Goal: Task Accomplishment & Management: Manage account settings

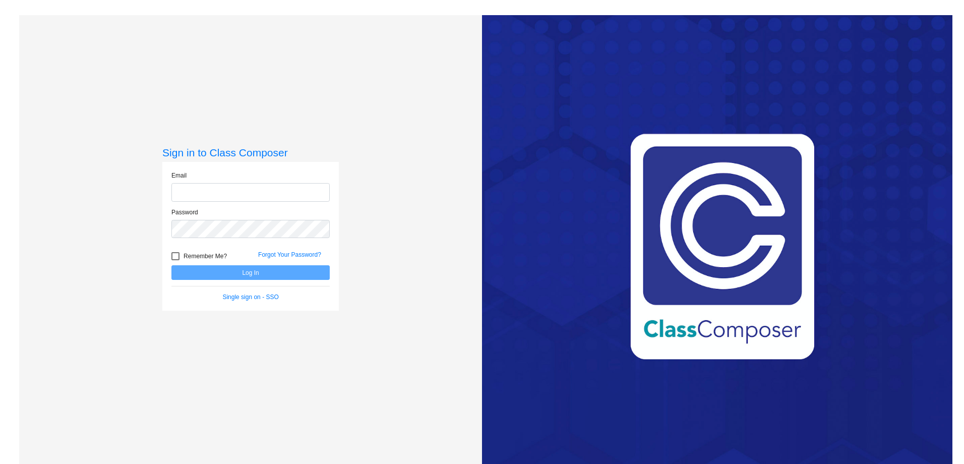
click at [252, 190] on input "email" at bounding box center [250, 192] width 158 height 19
type input "[PERSON_NAME][EMAIL_ADDRESS][PERSON_NAME][PERSON_NAME][DOMAIN_NAME]"
click at [302, 254] on link "Forgot Your Password?" at bounding box center [289, 254] width 63 height 7
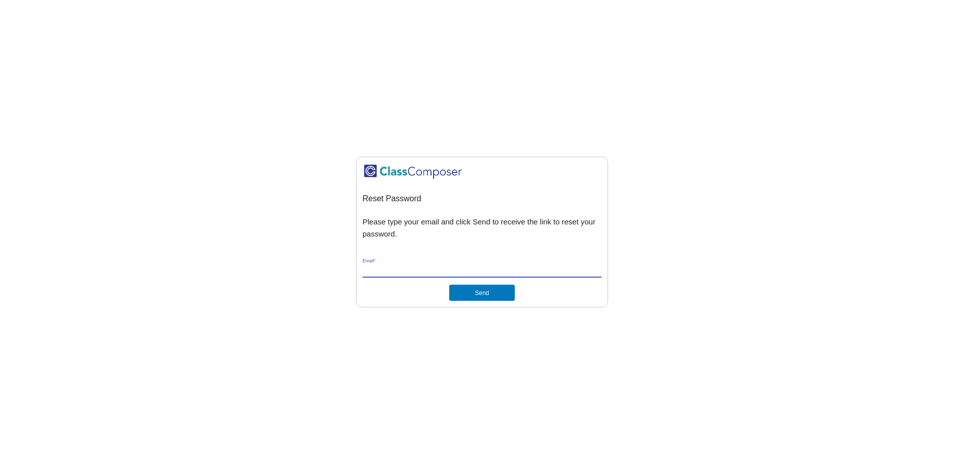
click at [439, 269] on input "Email *" at bounding box center [482, 269] width 239 height 9
type input "[PERSON_NAME][EMAIL_ADDRESS][PERSON_NAME][PERSON_NAME][DOMAIN_NAME]"
click at [484, 295] on button "Send" at bounding box center [482, 292] width 66 height 16
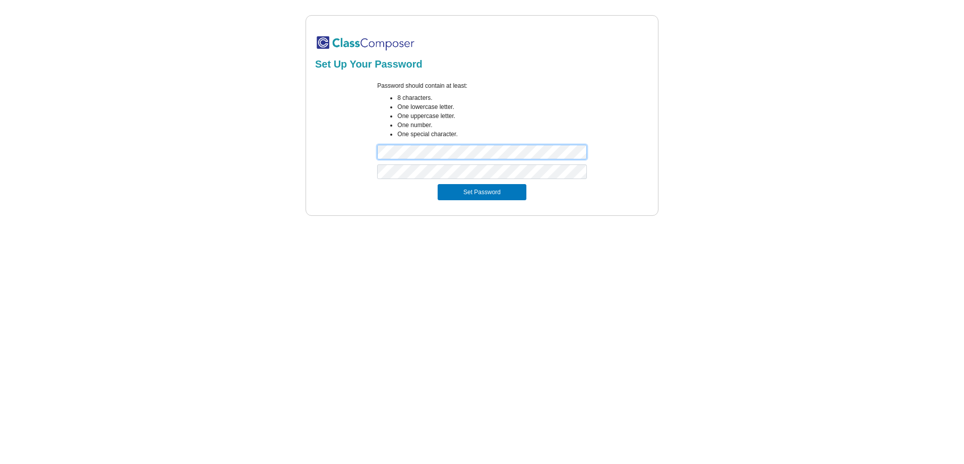
click at [285, 143] on div "Set Up Your Password Password should contain at least: 8 characters. One lowerc…" at bounding box center [482, 115] width 926 height 201
click at [277, 171] on div "Set Up Your Password Password should contain at least: 8 characters. One lowerc…" at bounding box center [482, 115] width 926 height 201
click at [490, 191] on button "Set Password" at bounding box center [482, 192] width 89 height 16
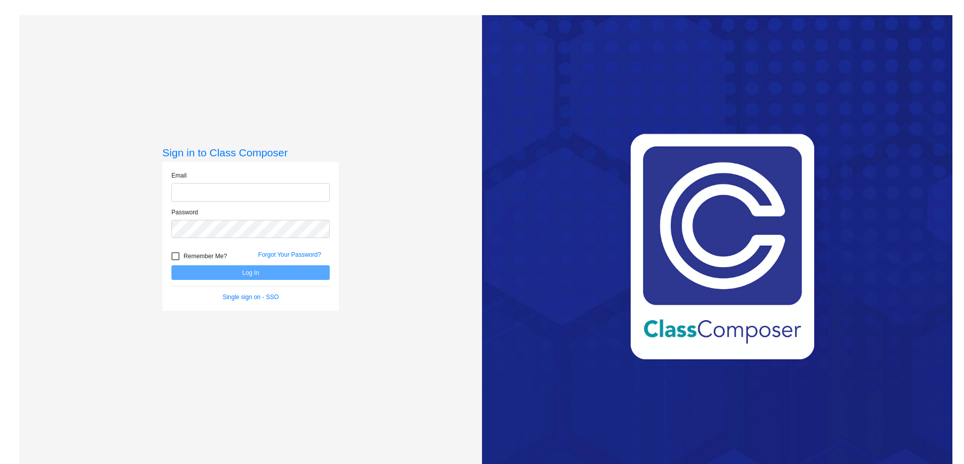
click at [301, 193] on input "email" at bounding box center [250, 192] width 158 height 19
type input "[PERSON_NAME][EMAIL_ADDRESS][PERSON_NAME][PERSON_NAME][DOMAIN_NAME]"
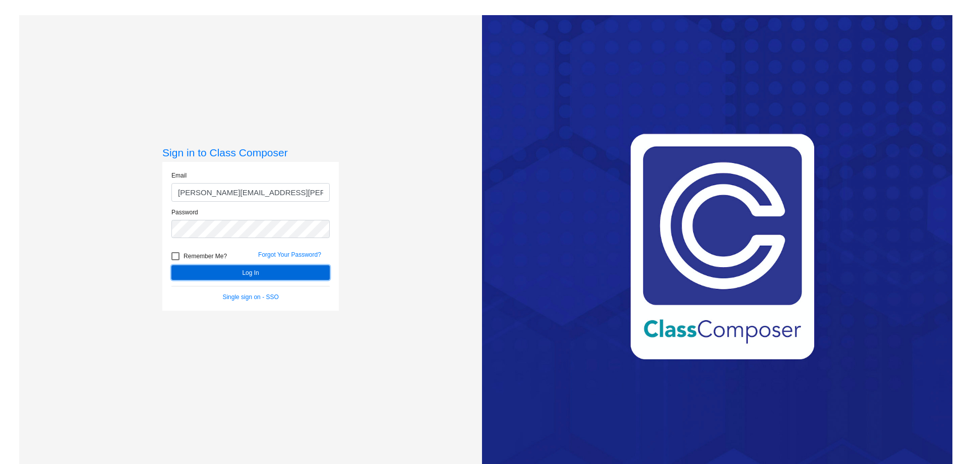
click at [263, 272] on button "Log In" at bounding box center [250, 272] width 158 height 15
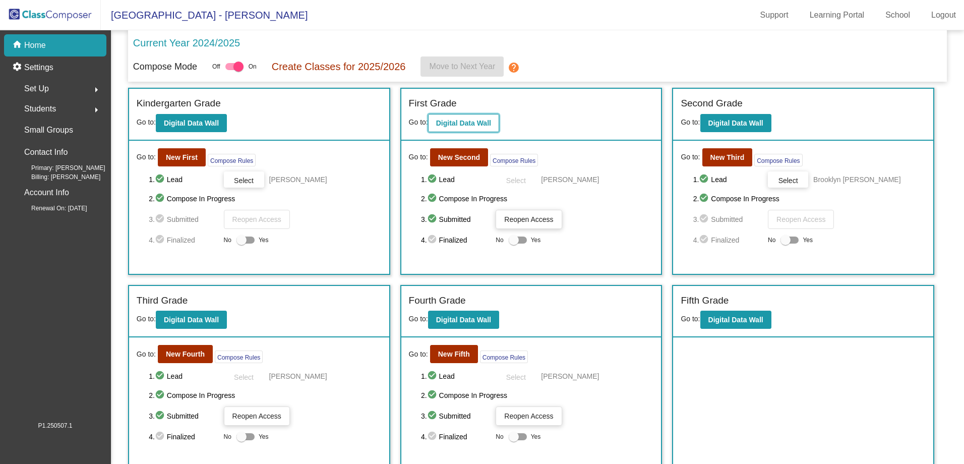
click at [464, 124] on b "Digital Data Wall" at bounding box center [463, 123] width 55 height 8
click at [184, 156] on b "New First" at bounding box center [182, 157] width 32 height 8
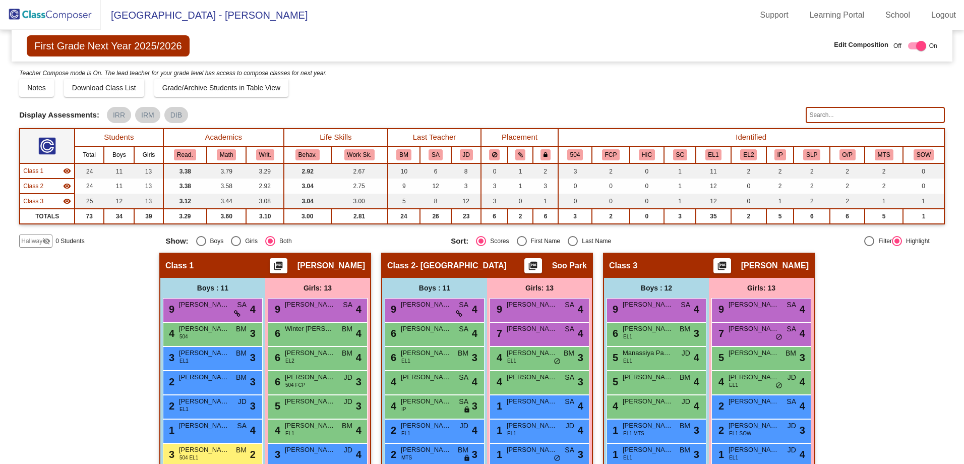
click at [840, 113] on input "text" at bounding box center [875, 115] width 139 height 16
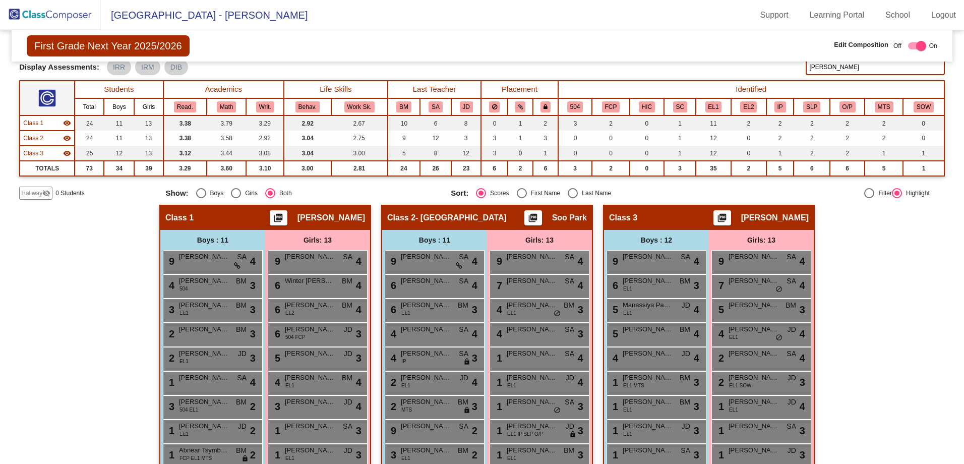
scroll to position [151, 0]
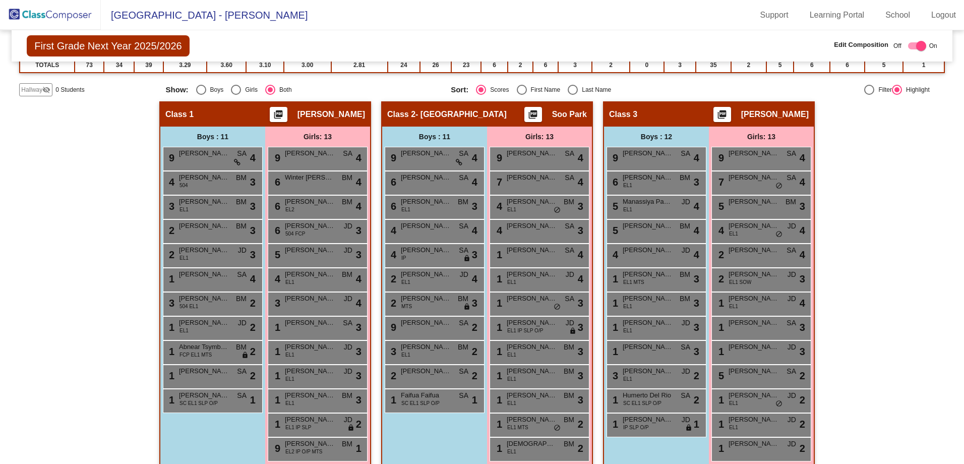
type input "[PERSON_NAME]"
click at [850, 184] on div "Hallway - Hallway Class picture_as_pdf Add Student First Name Last Name Student…" at bounding box center [482, 289] width 926 height 376
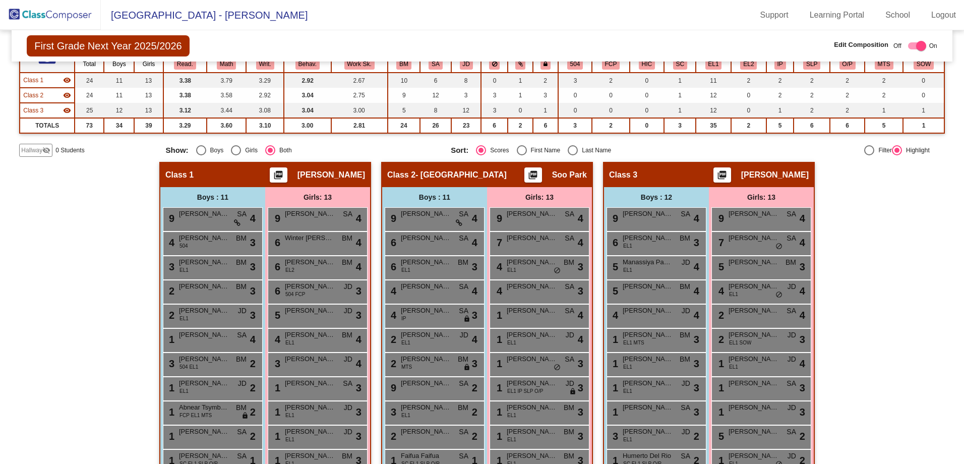
scroll to position [0, 0]
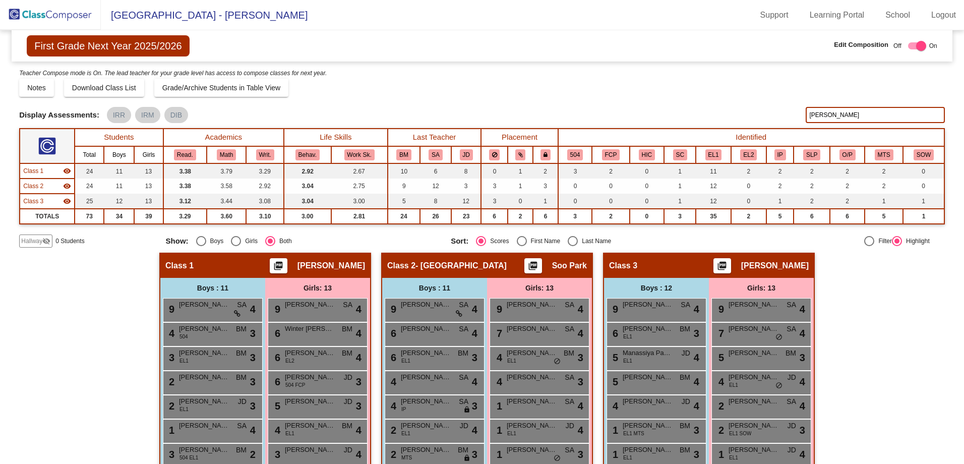
drag, startPoint x: 831, startPoint y: 111, endPoint x: 736, endPoint y: 104, distance: 95.1
click at [736, 104] on div "Display Scores for Years: [DATE] - [DATE] [DATE] - [DATE] Grade/Archive Student…" at bounding box center [482, 158] width 926 height 180
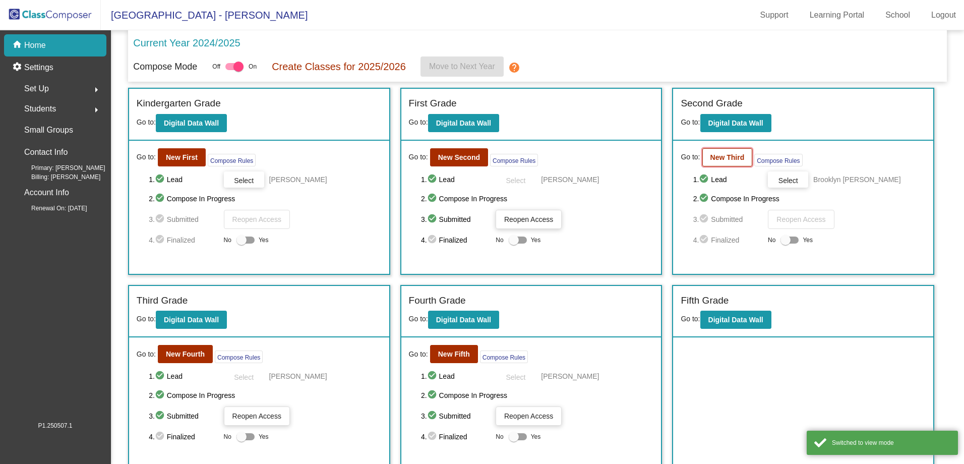
click at [716, 157] on b "New Third" at bounding box center [728, 157] width 34 height 8
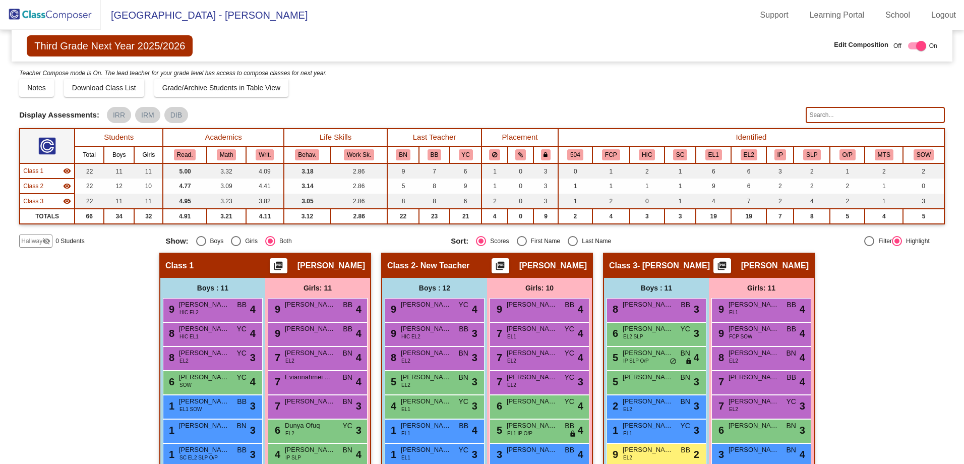
click at [829, 113] on input "text" at bounding box center [875, 115] width 139 height 16
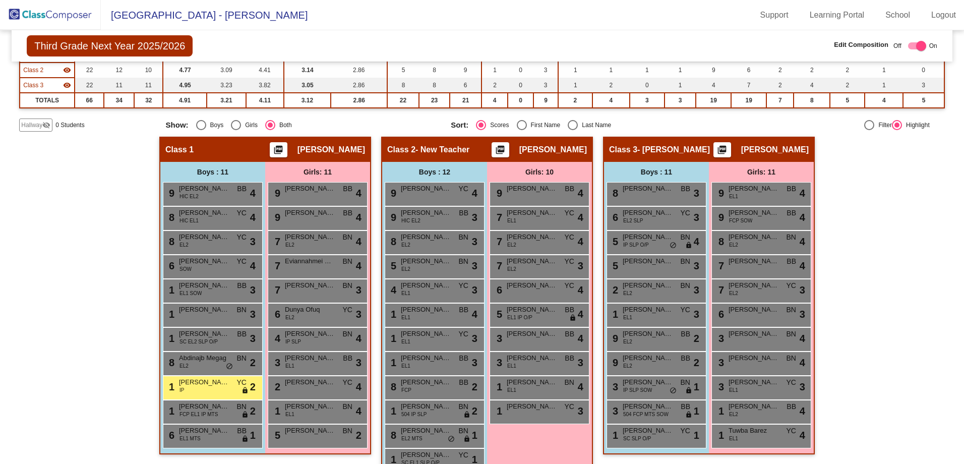
scroll to position [141, 0]
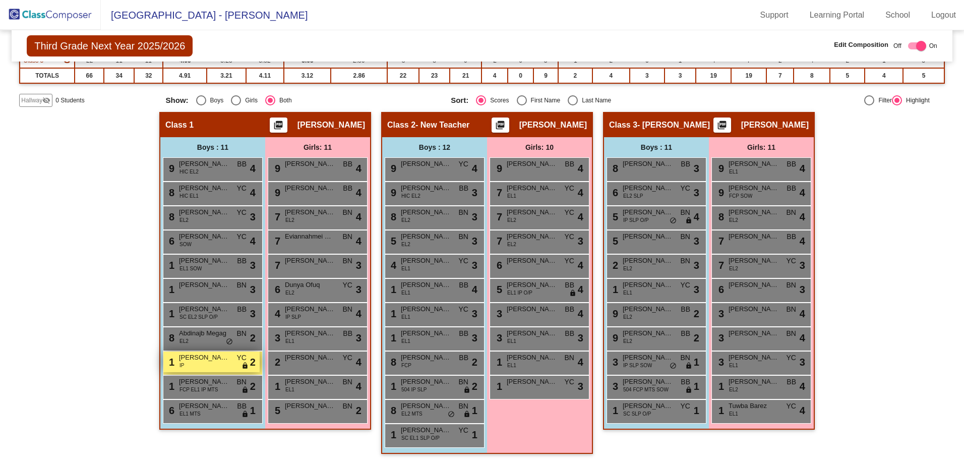
type input "musa"
click at [216, 362] on span "[PERSON_NAME]" at bounding box center [204, 358] width 50 height 10
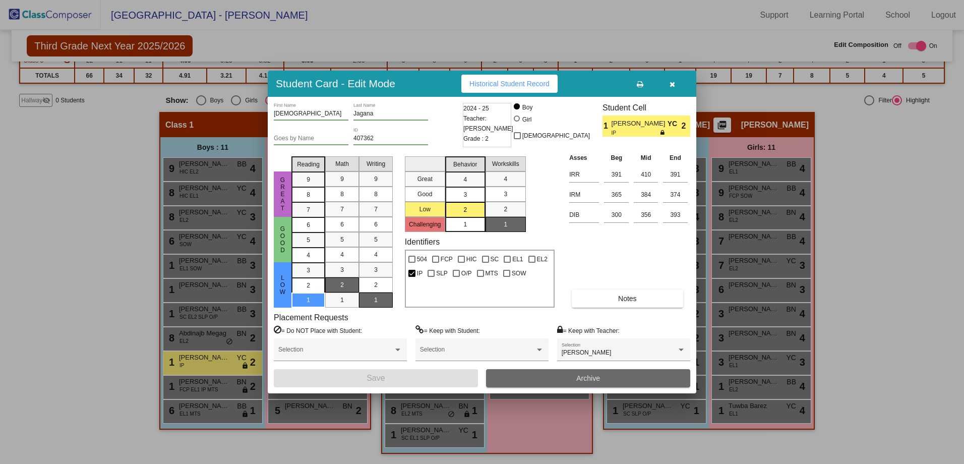
click at [602, 381] on button "Archive" at bounding box center [588, 378] width 204 height 18
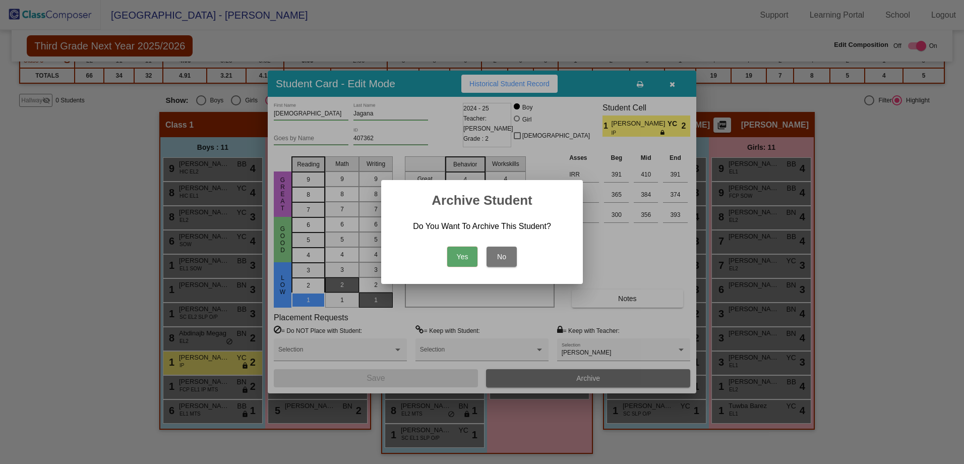
click at [454, 254] on button "Yes" at bounding box center [462, 257] width 30 height 20
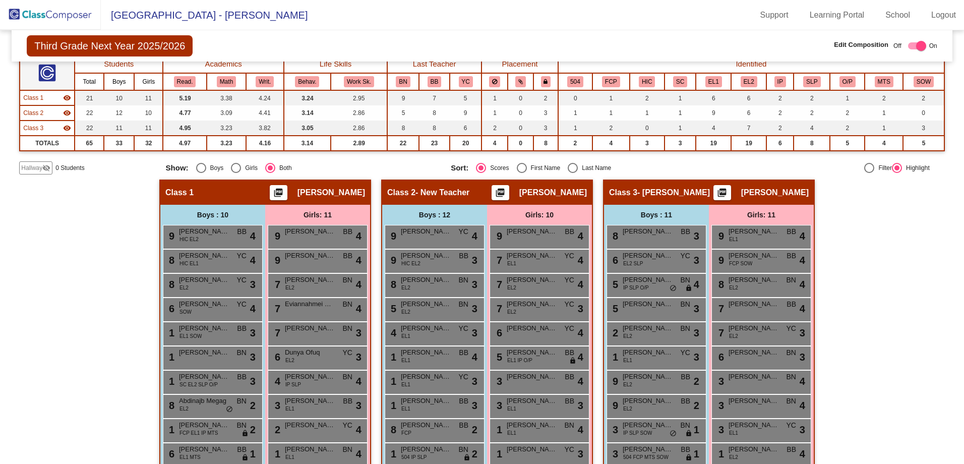
scroll to position [0, 0]
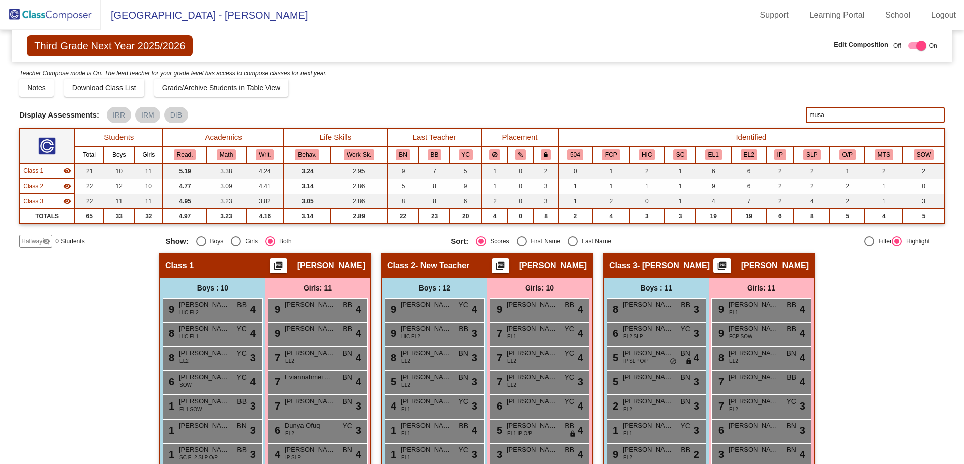
click at [845, 316] on div "Hallway - Hallway Class picture_as_pdf Add Student First Name Last Name Student…" at bounding box center [482, 429] width 926 height 352
click at [36, 279] on div "Hallway - Hallway Class picture_as_pdf Add Student First Name Last Name Student…" at bounding box center [482, 429] width 926 height 352
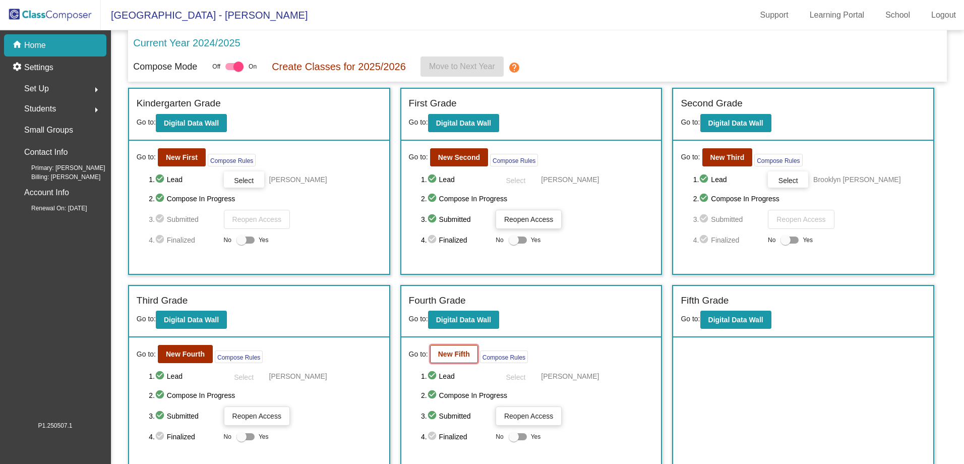
click at [455, 358] on b "New Fifth" at bounding box center [454, 354] width 32 height 8
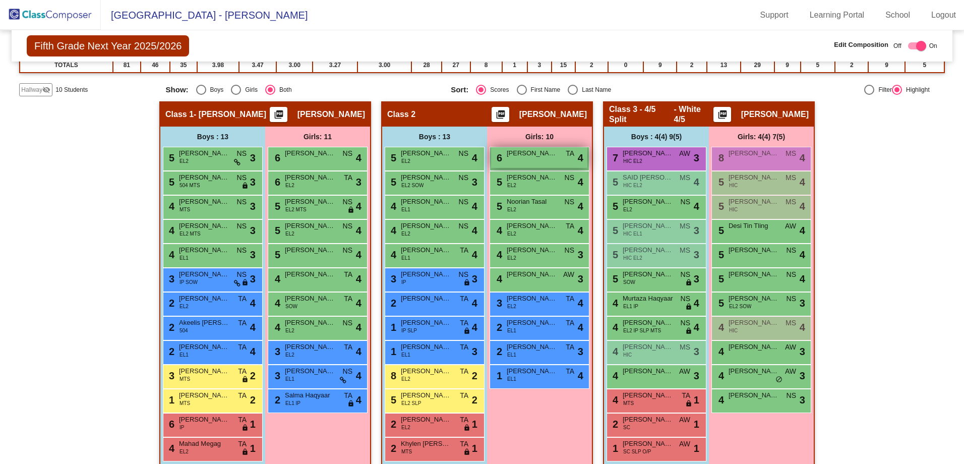
scroll to position [165, 0]
